Goal: Check status

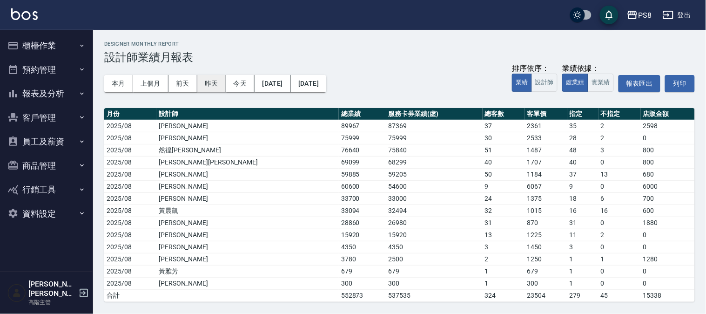
click at [215, 82] on button "昨天" at bounding box center [211, 83] width 29 height 17
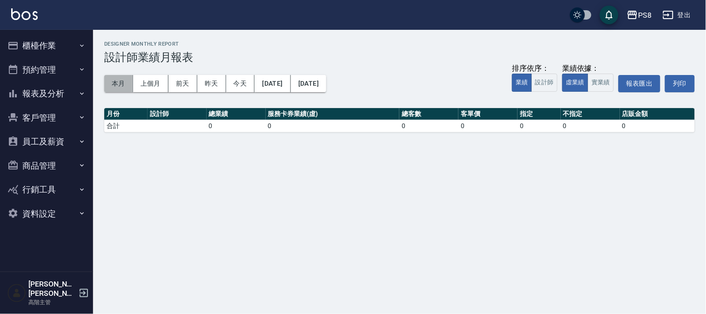
click at [127, 85] on button "本月" at bounding box center [118, 83] width 29 height 17
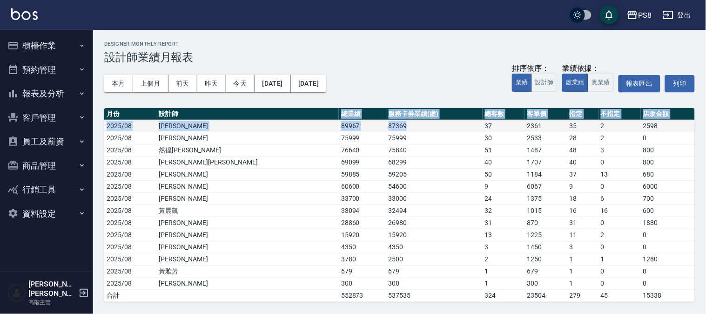
drag, startPoint x: 230, startPoint y: 115, endPoint x: 323, endPoint y: 131, distance: 94.4
click at [323, 131] on table "月份 設計師 總業績 服務卡券業績(虛) 總客數 客單價 指定 不指定 店販金額 2025/08 [PERSON_NAME] 89967 87369 37 2…" at bounding box center [399, 205] width 591 height 194
click at [386, 131] on td "87369" at bounding box center [434, 126] width 96 height 12
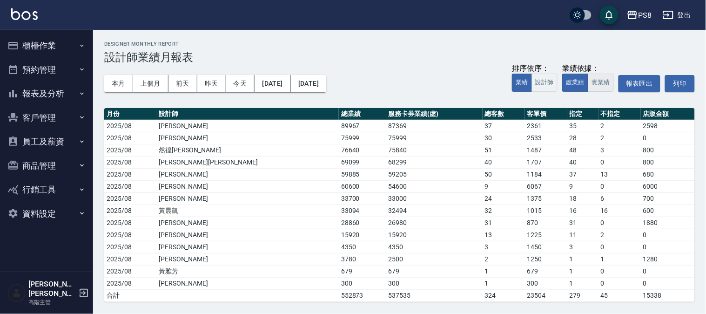
click at [592, 84] on button "實業績" at bounding box center [601, 83] width 26 height 18
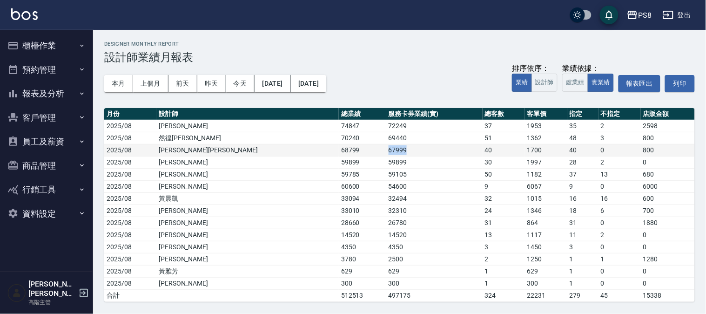
drag, startPoint x: 287, startPoint y: 149, endPoint x: 331, endPoint y: 149, distance: 43.8
click at [331, 149] on tr "2025/08 承彧蔡 68799 67999 40 1700 40 0 800" at bounding box center [399, 150] width 591 height 12
click at [386, 149] on td "67999" at bounding box center [434, 150] width 96 height 12
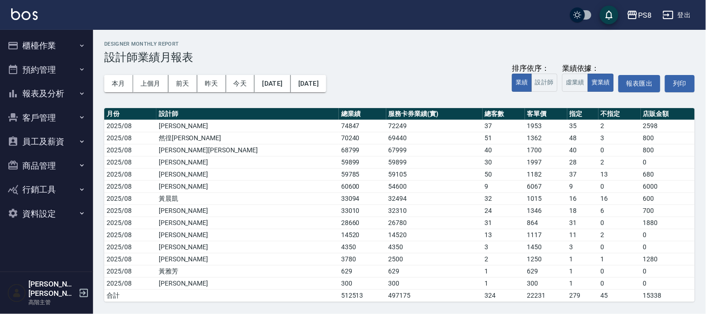
click at [47, 91] on button "報表及分析" at bounding box center [47, 93] width 86 height 24
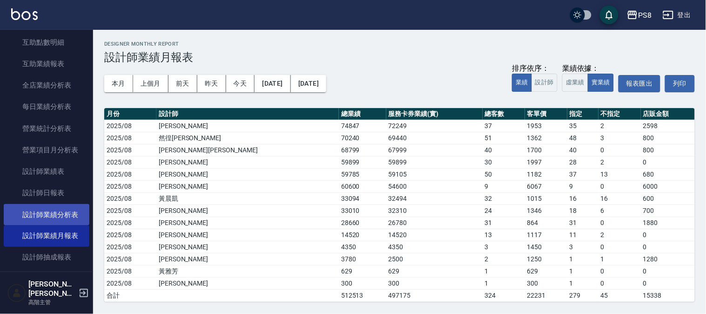
scroll to position [258, 0]
